Goal: Transaction & Acquisition: Download file/media

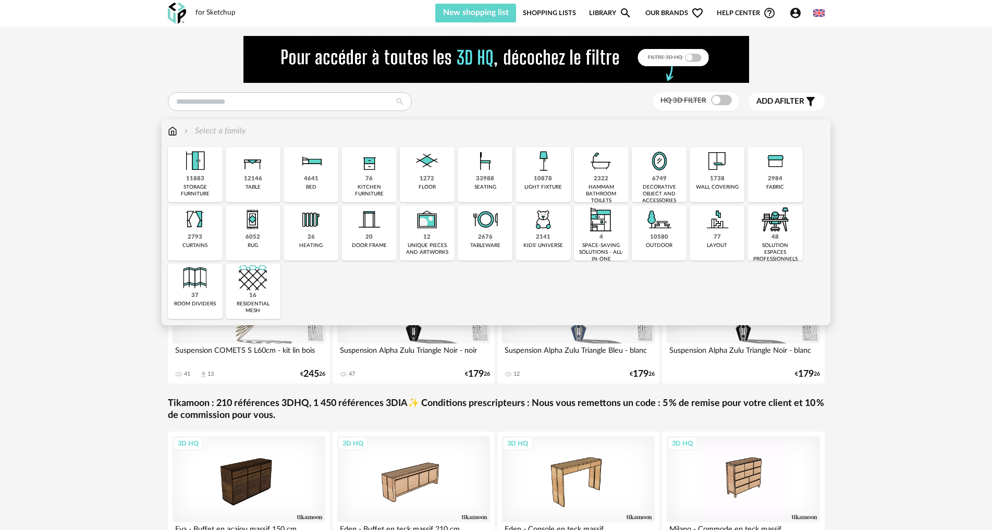
click at [679, 232] on div "10580 outdoor" at bounding box center [659, 232] width 55 height 55
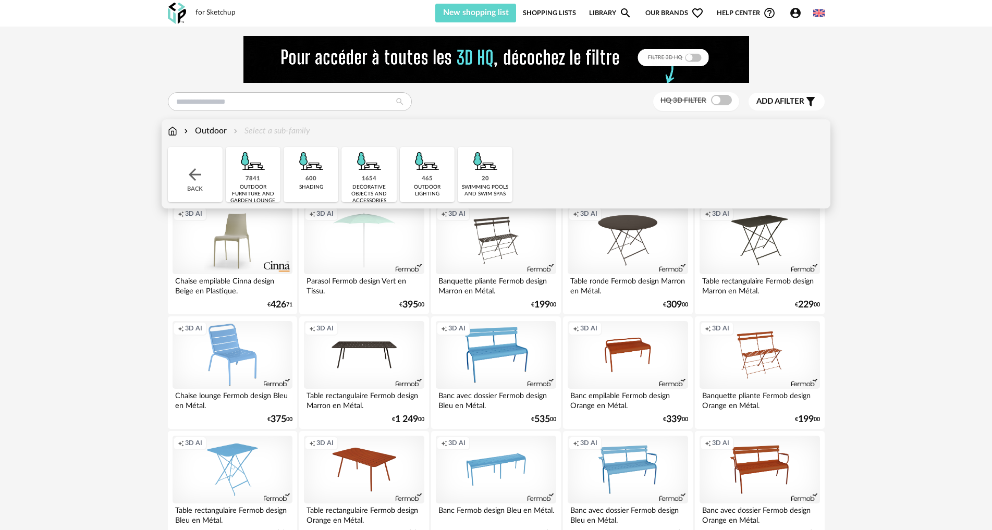
click at [206, 173] on div "Back" at bounding box center [195, 174] width 55 height 55
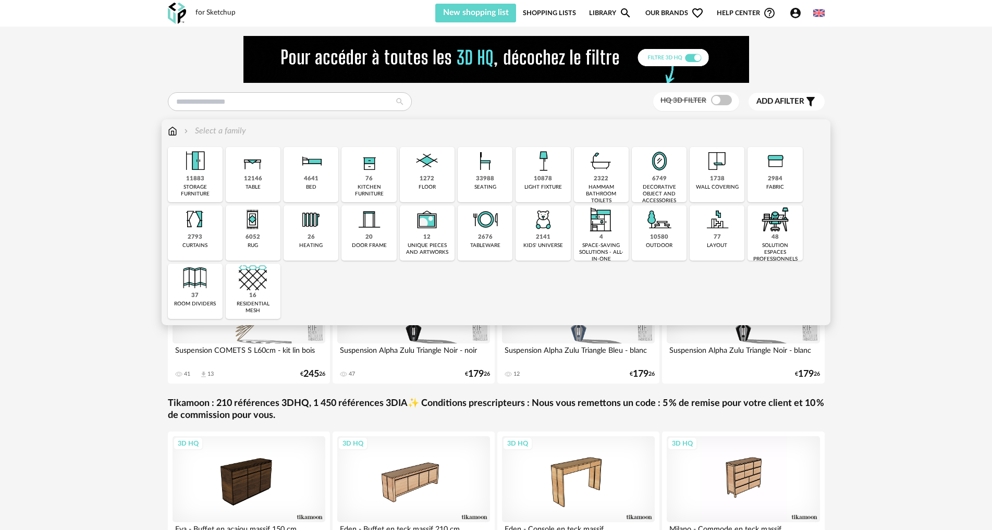
drag, startPoint x: 494, startPoint y: 176, endPoint x: 535, endPoint y: 182, distance: 40.5
click at [494, 176] on div "33988 seating" at bounding box center [484, 174] width 55 height 55
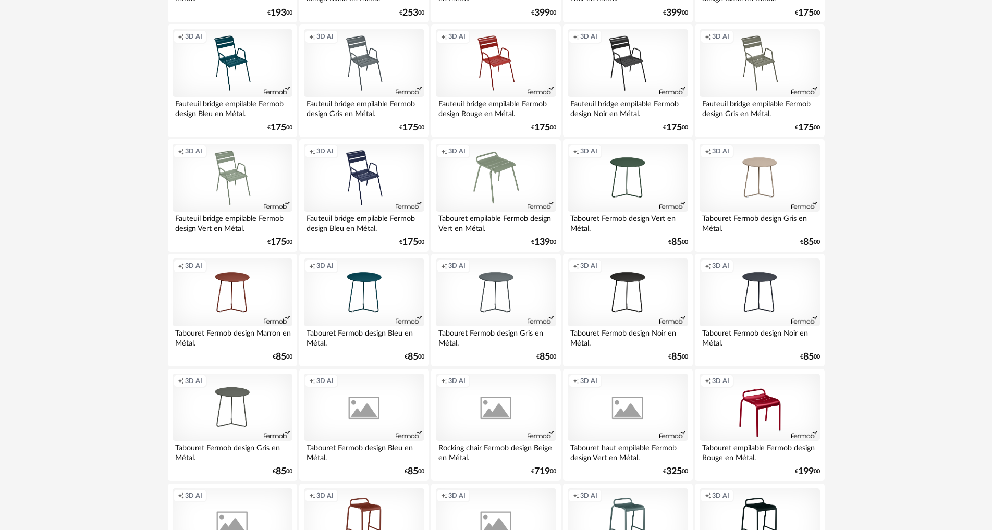
scroll to position [1355, 0]
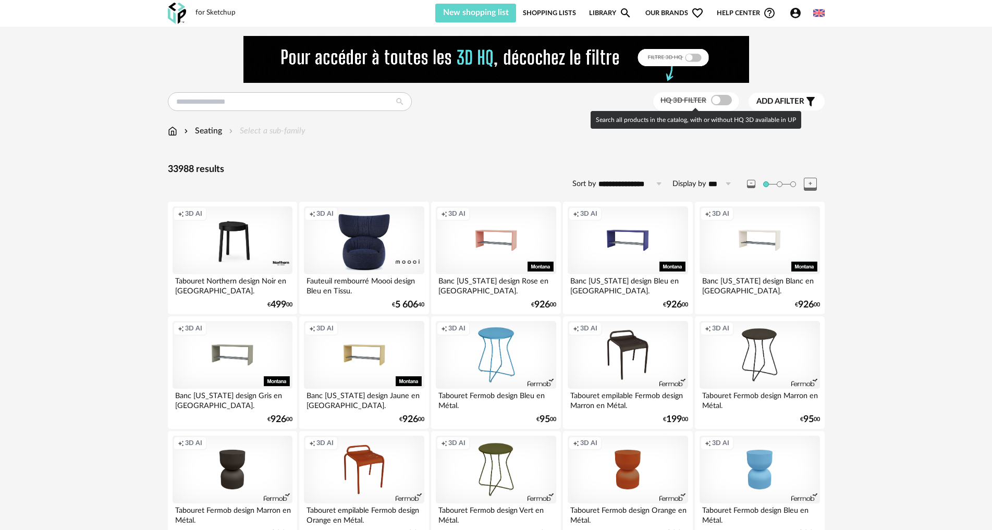
click at [723, 104] on span at bounding box center [721, 100] width 21 height 10
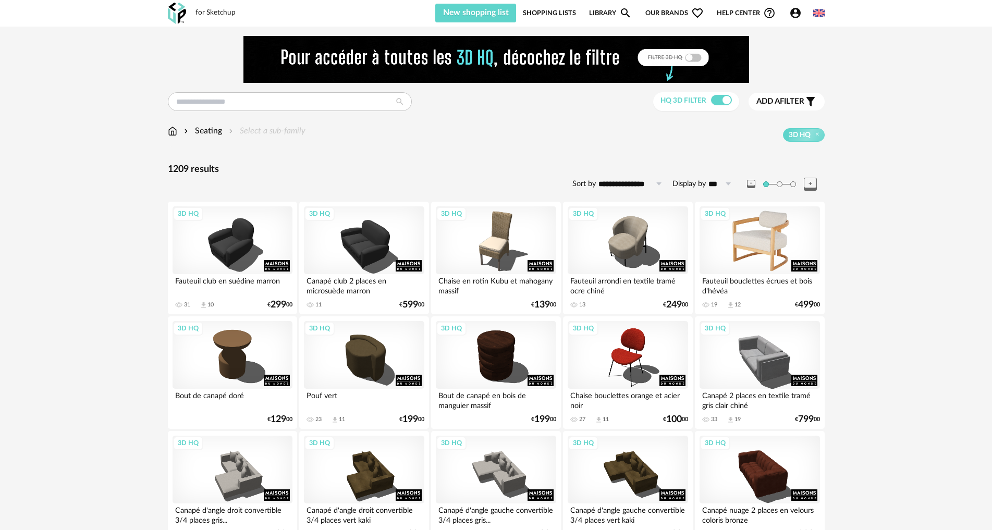
click at [745, 243] on div "3D HQ" at bounding box center [759, 240] width 120 height 68
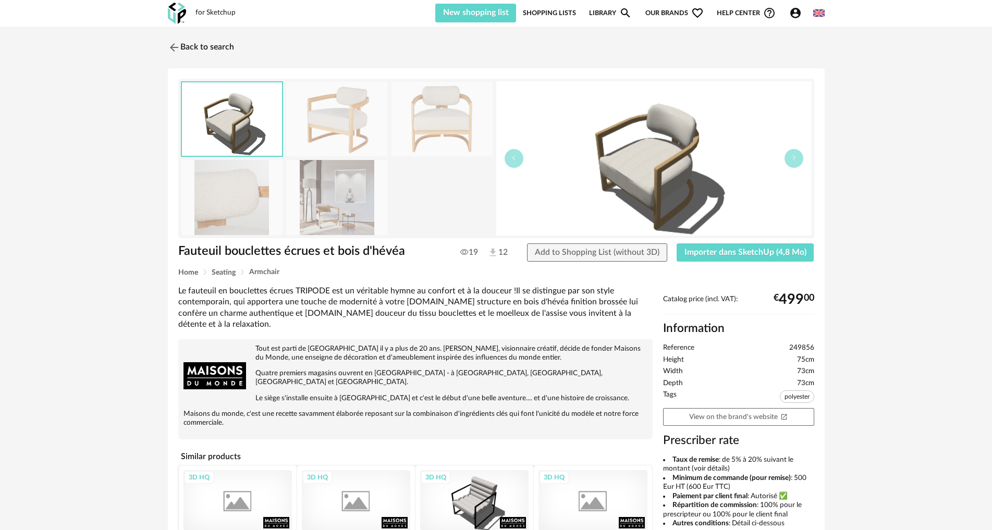
click at [429, 126] on img at bounding box center [441, 119] width 101 height 75
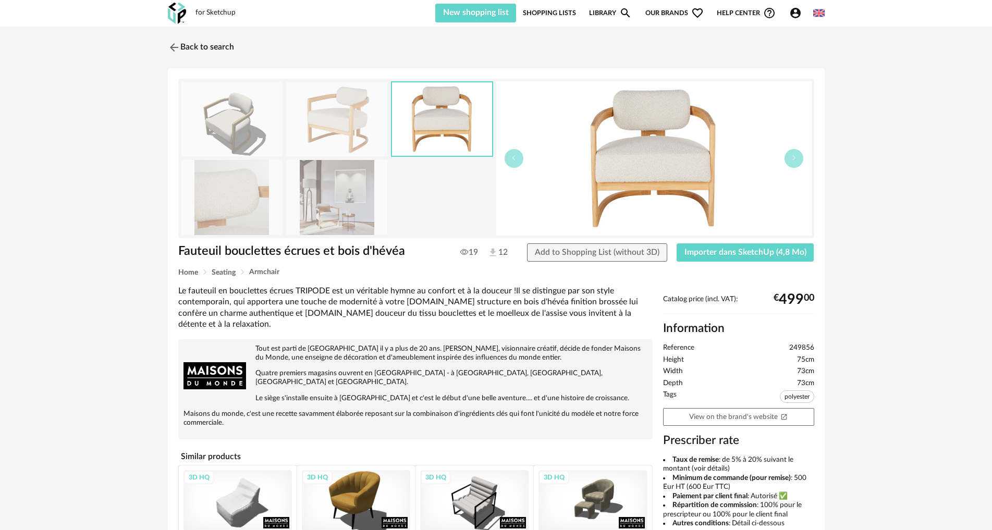
click at [363, 120] on img at bounding box center [336, 119] width 101 height 75
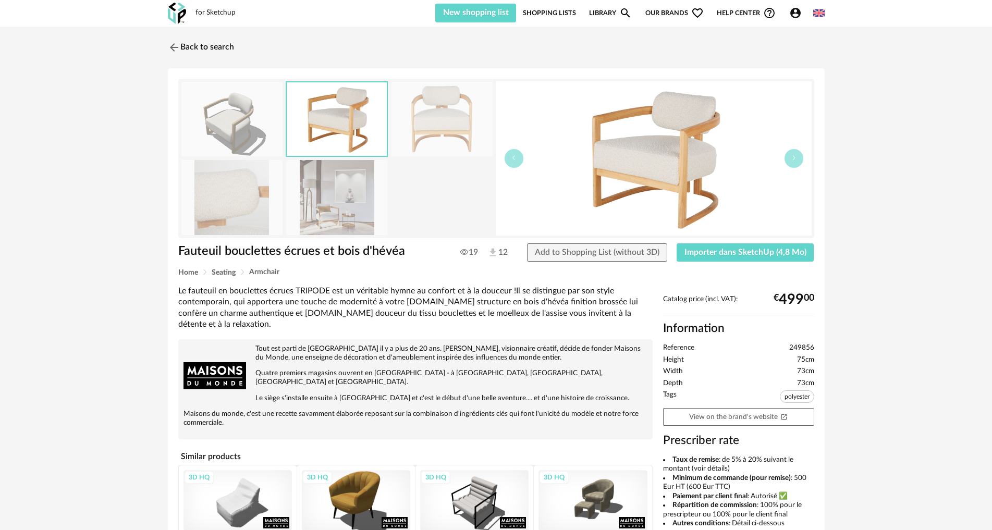
click at [249, 118] on img at bounding box center [231, 119] width 101 height 75
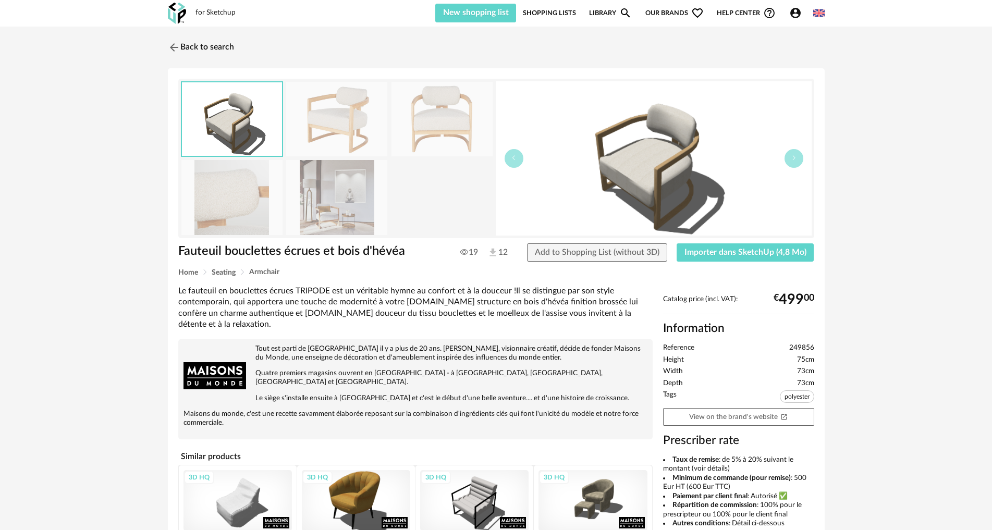
click at [358, 196] on img at bounding box center [336, 197] width 101 height 75
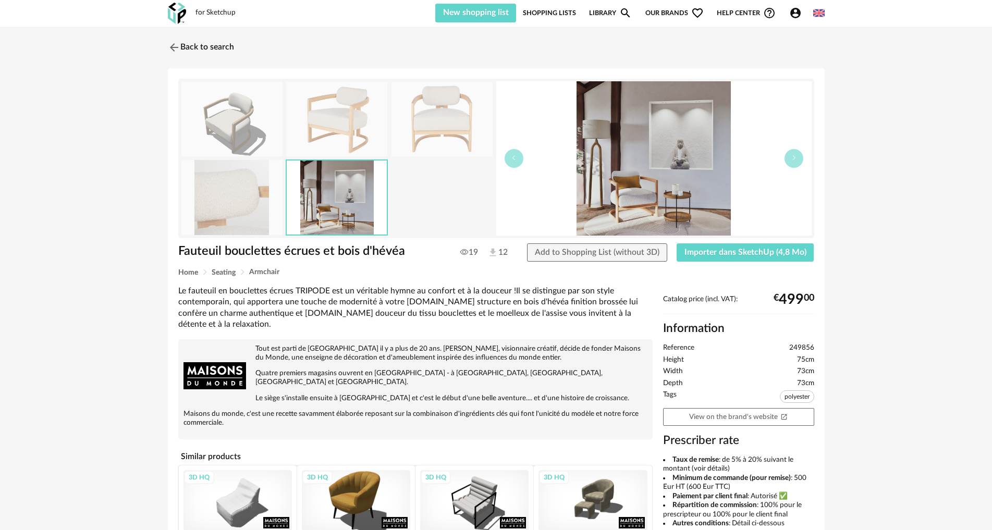
click at [214, 120] on img at bounding box center [231, 119] width 101 height 75
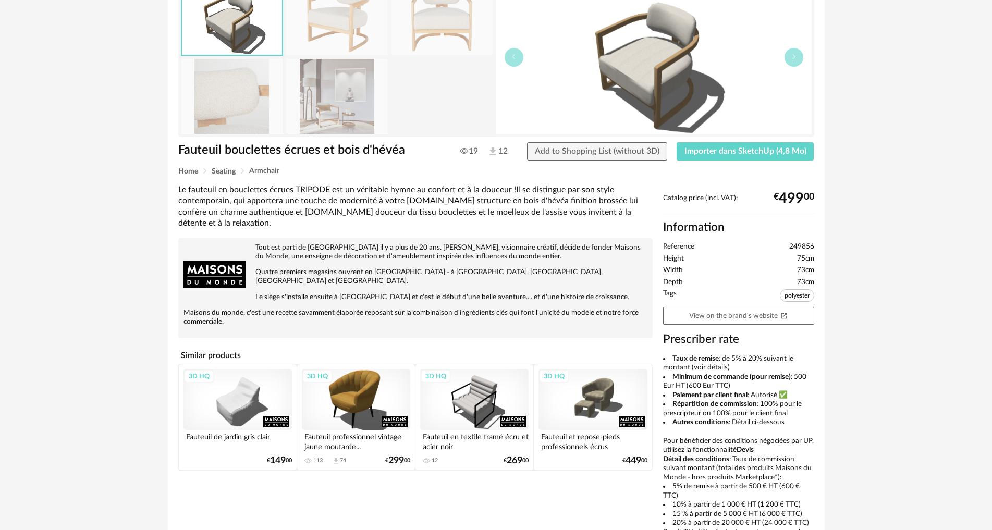
scroll to position [104, 0]
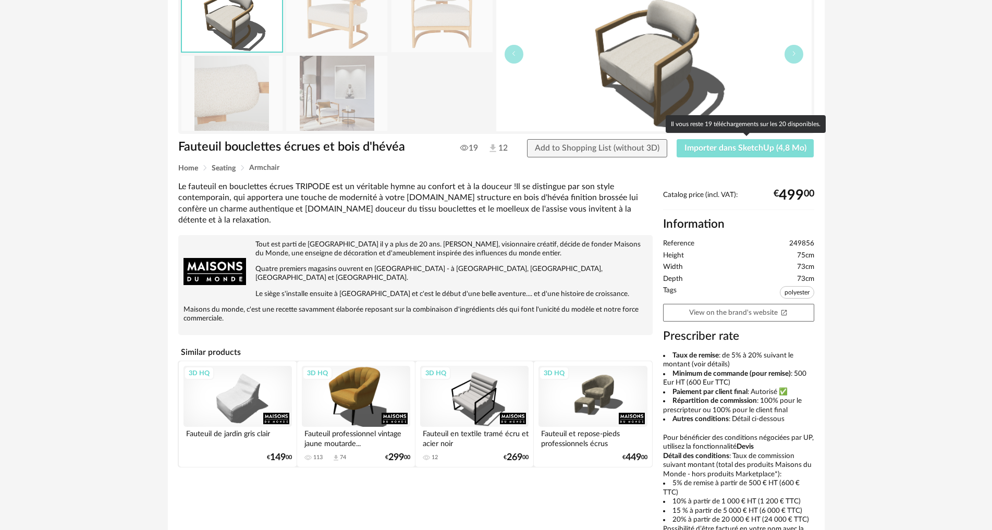
click at [743, 148] on span "Importer dans SketchUp (4,8 Mo)" at bounding box center [745, 148] width 122 height 8
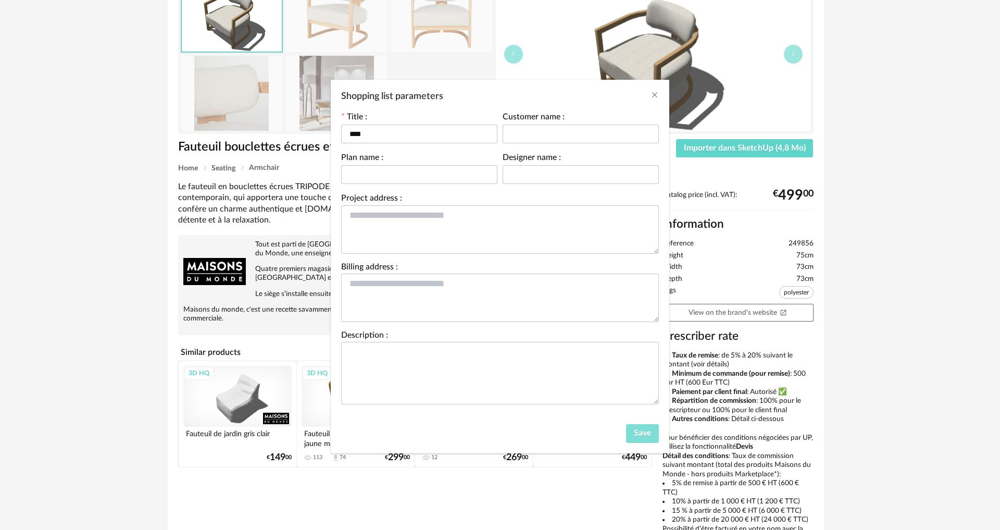
click at [645, 435] on span "Save" at bounding box center [642, 433] width 17 height 8
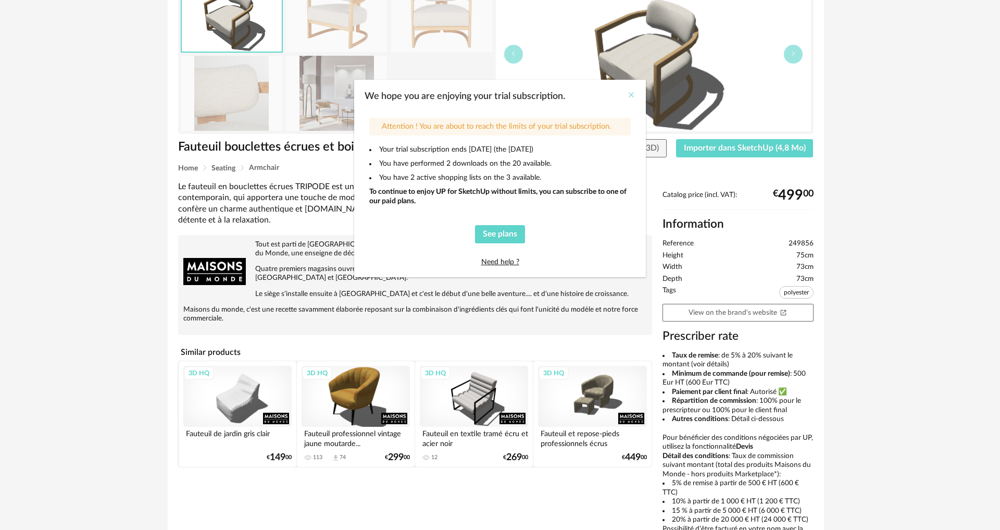
drag, startPoint x: 629, startPoint y: 94, endPoint x: 666, endPoint y: 93, distance: 37.0
click at [629, 94] on icon "Close" at bounding box center [631, 95] width 8 height 8
